Goal: Find specific page/section

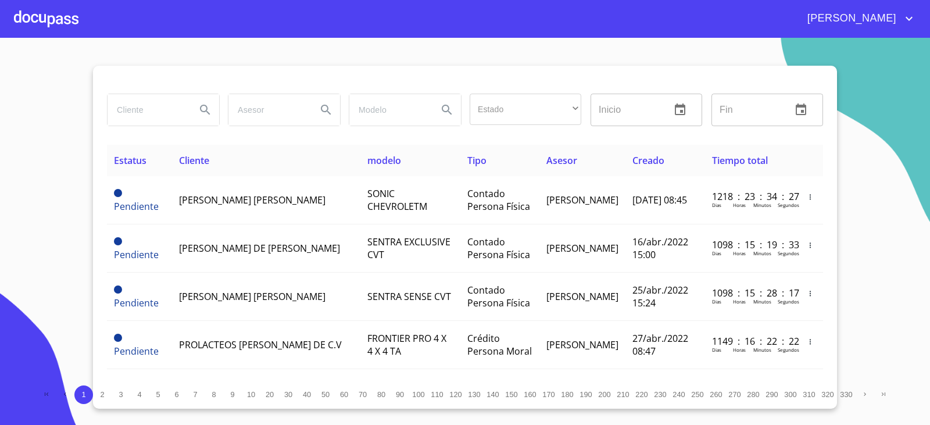
click at [159, 115] on input "search" at bounding box center [147, 109] width 79 height 31
type input "TIP"
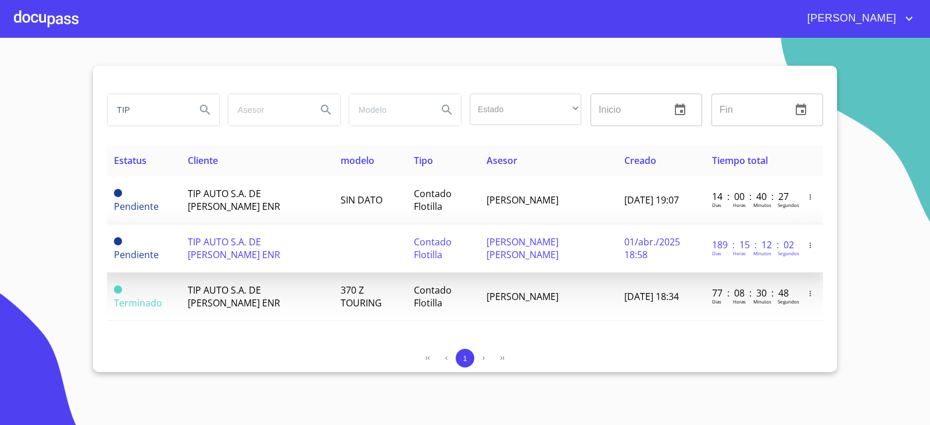
click at [229, 251] on span "TIP AUTO S.A. DE [PERSON_NAME] ENR" at bounding box center [234, 248] width 92 height 26
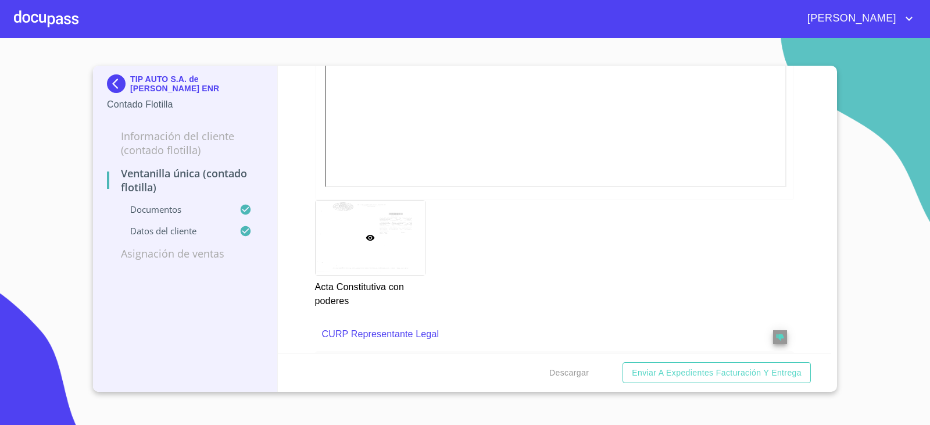
scroll to position [1653, 0]
click at [99, 86] on div "TIP AUTO S.A. de C.V. SOFOM ENR Contado Flotilla Información del Cliente (Conta…" at bounding box center [185, 229] width 185 height 326
click at [121, 85] on img at bounding box center [118, 83] width 23 height 19
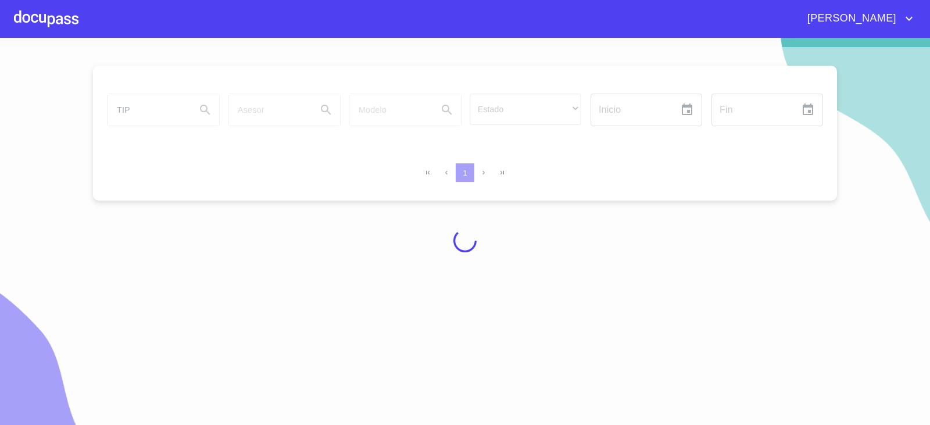
click at [135, 103] on div at bounding box center [465, 240] width 930 height 387
click at [135, 104] on div at bounding box center [465, 240] width 930 height 387
click at [136, 108] on div at bounding box center [465, 240] width 930 height 387
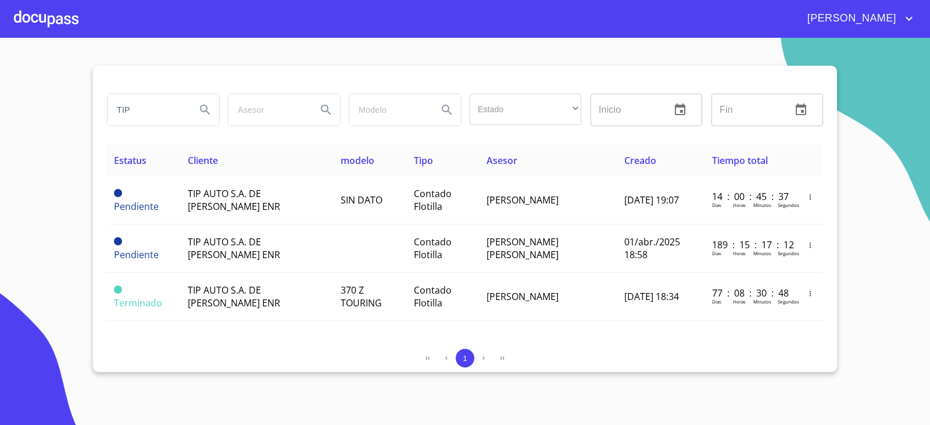
click at [126, 117] on input "TIP" at bounding box center [147, 109] width 79 height 31
type input "TOPIGS"
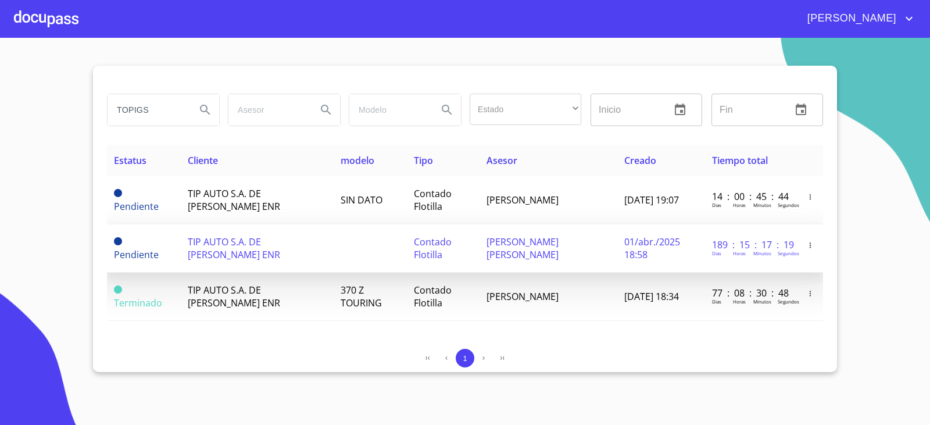
click at [207, 238] on span "TIP AUTO S.A. DE [PERSON_NAME] ENR" at bounding box center [234, 248] width 92 height 26
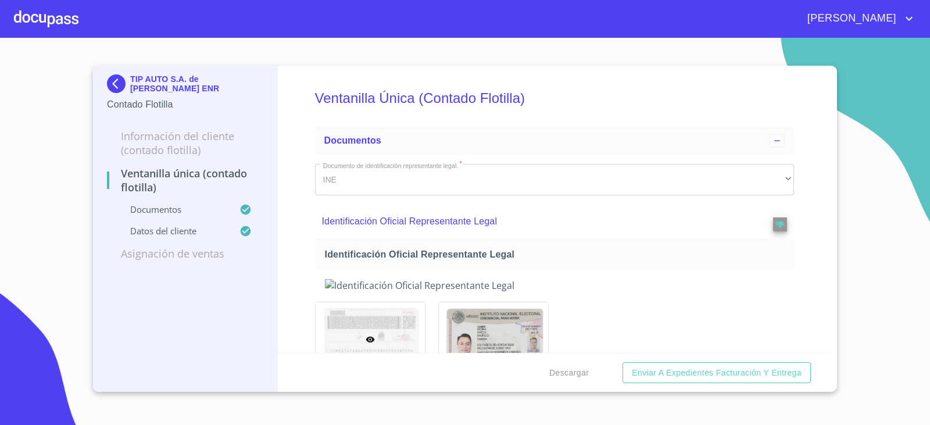
click at [924, 235] on section "TIP AUTO S.A. de C.V. SOFOM ENR Contado Flotilla Información del Cliente (Conta…" at bounding box center [465, 231] width 930 height 387
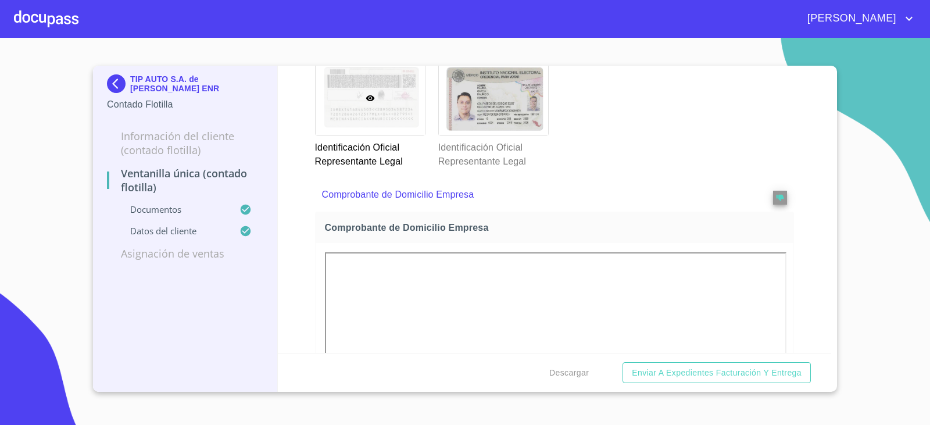
scroll to position [291, 0]
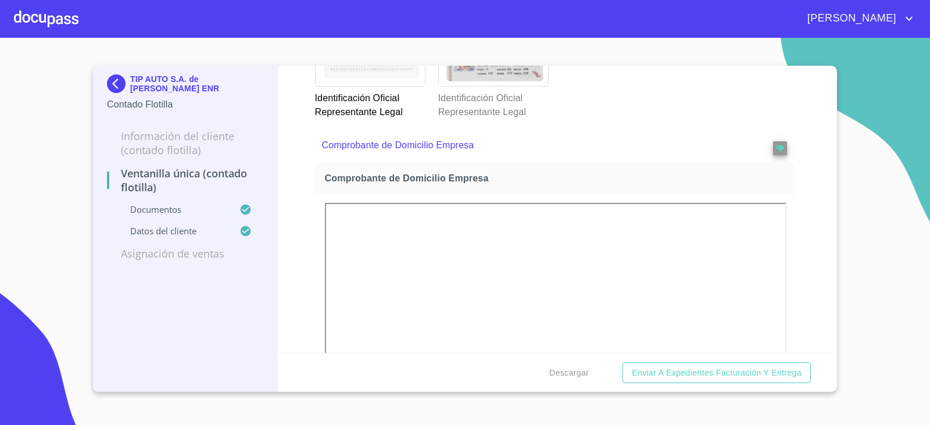
click at [109, 86] on img at bounding box center [118, 83] width 23 height 19
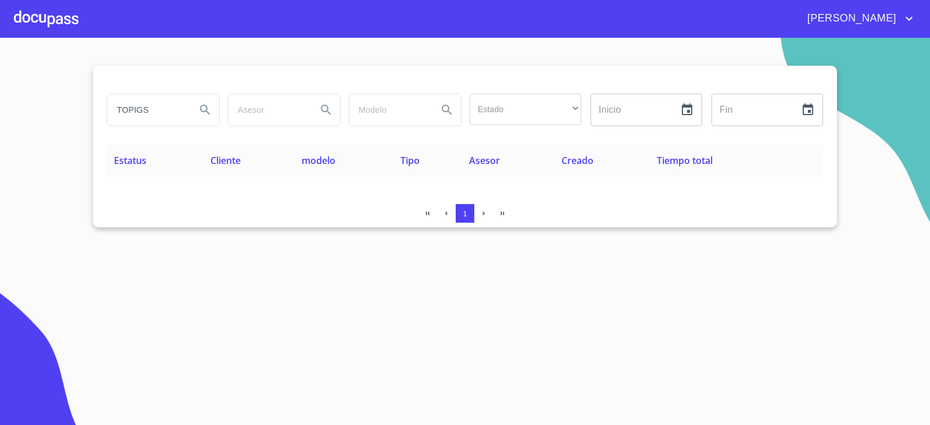
click at [238, 265] on section "TOPIGS Estado ​ ​ Inicio ​ Fin ​ Estatus Cliente modelo Tipo Asesor Creado Tiem…" at bounding box center [465, 231] width 930 height 387
